Goal: Navigation & Orientation: Find specific page/section

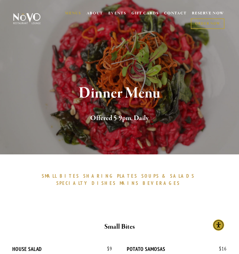
click at [36, 21] on img at bounding box center [26, 19] width 29 height 12
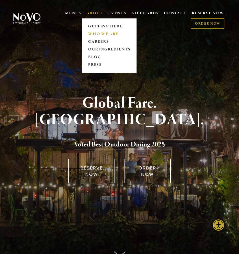
click at [106, 33] on link "WHO WE ARE" at bounding box center [109, 34] width 46 height 8
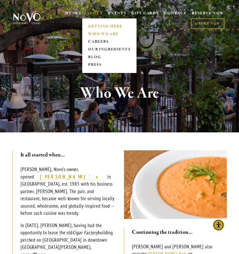
click at [98, 25] on link "GETTING HERE" at bounding box center [109, 27] width 46 height 8
